Goal: Task Accomplishment & Management: Complete application form

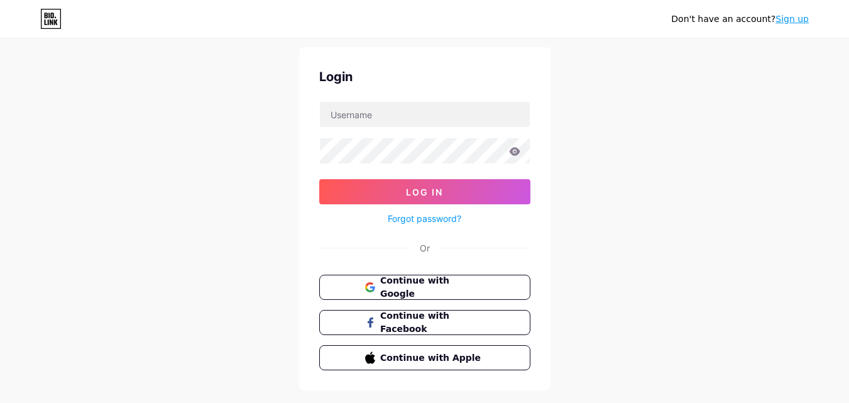
scroll to position [60, 0]
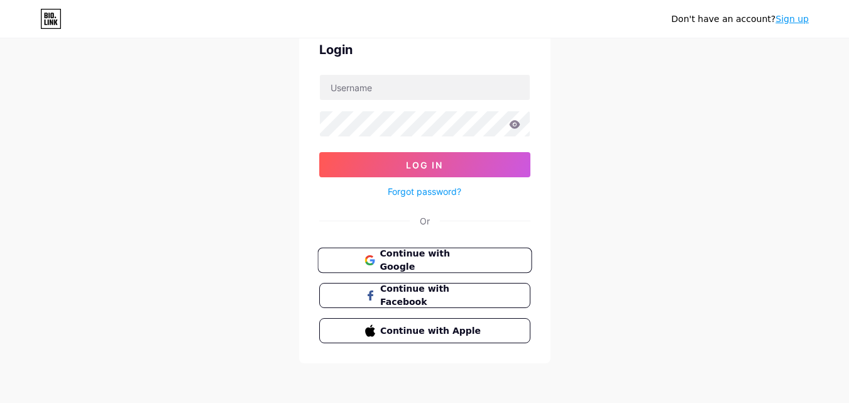
click at [408, 258] on span "Continue with Google" at bounding box center [432, 260] width 105 height 27
click at [340, 93] on input "text" at bounding box center [425, 87] width 210 height 25
type input "[EMAIL_ADDRESS][DOMAIN_NAME]"
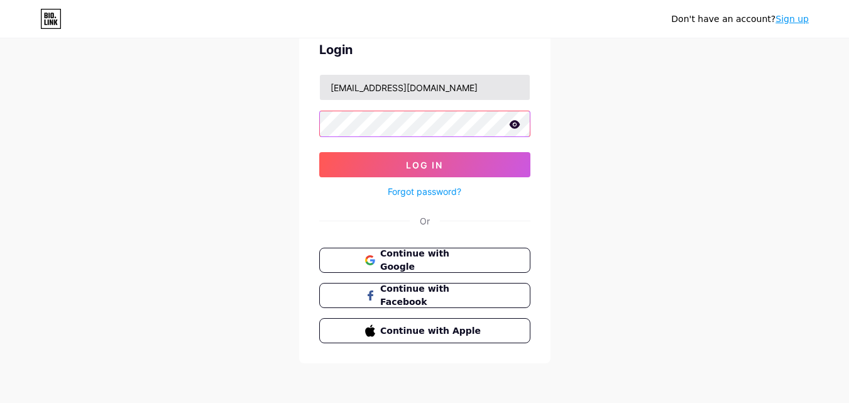
click at [319, 152] on button "Log In" at bounding box center [424, 164] width 211 height 25
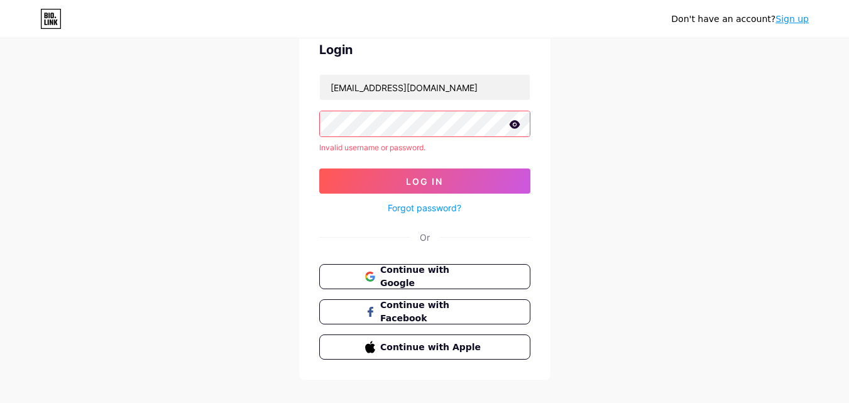
click at [514, 125] on icon at bounding box center [514, 124] width 11 height 8
click at [436, 270] on span "Continue with Google" at bounding box center [432, 276] width 105 height 27
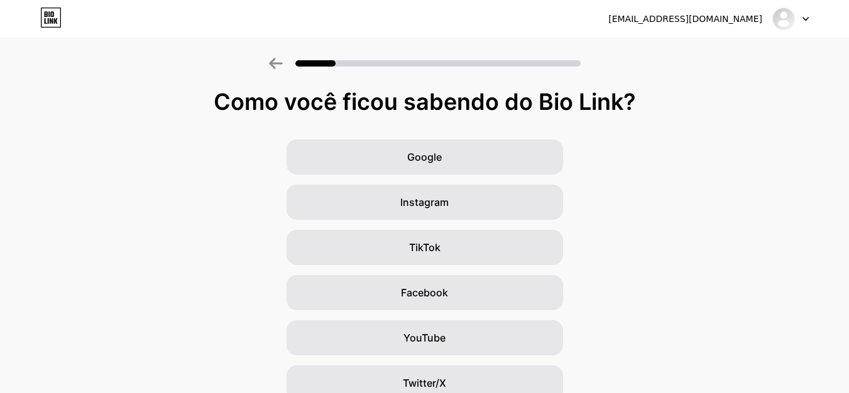
click at [773, 207] on div "Google Instagram TikTok Facebook YouTube Twitter/X Amigos/família Outro" at bounding box center [424, 316] width 849 height 352
click at [804, 20] on icon at bounding box center [806, 19] width 6 height 4
click at [733, 168] on div "Google Instagram TikTok Facebook YouTube Twitter/X Amigos/família Outro" at bounding box center [424, 316] width 849 height 352
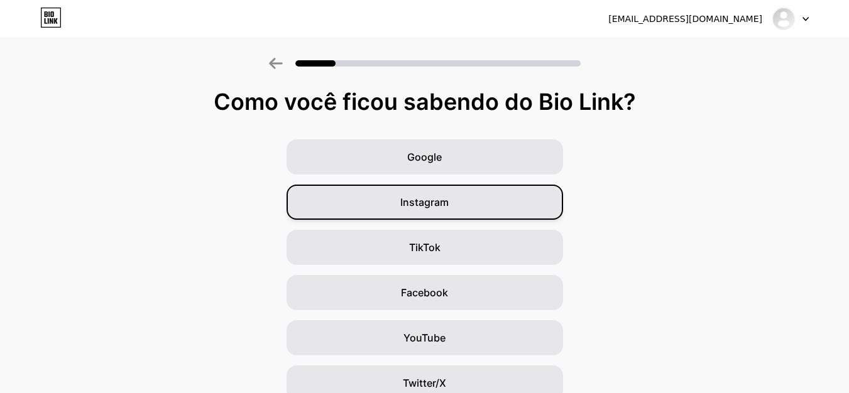
click at [442, 203] on font "Instagram" at bounding box center [424, 202] width 48 height 13
